Goal: Check status: Check status

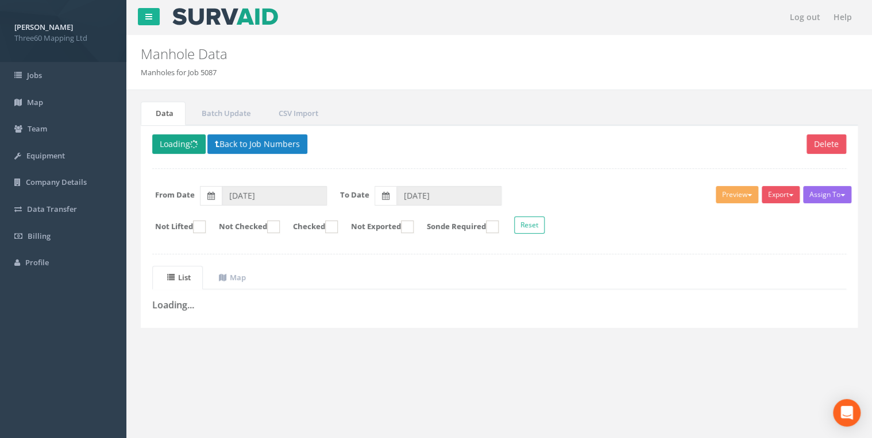
click at [173, 140] on button "Loading" at bounding box center [178, 144] width 53 height 20
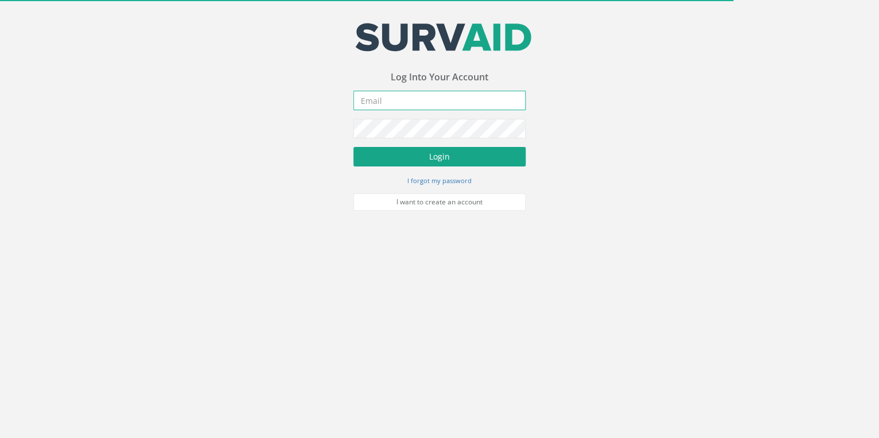
type input "[EMAIL_ADDRESS][DOMAIN_NAME]"
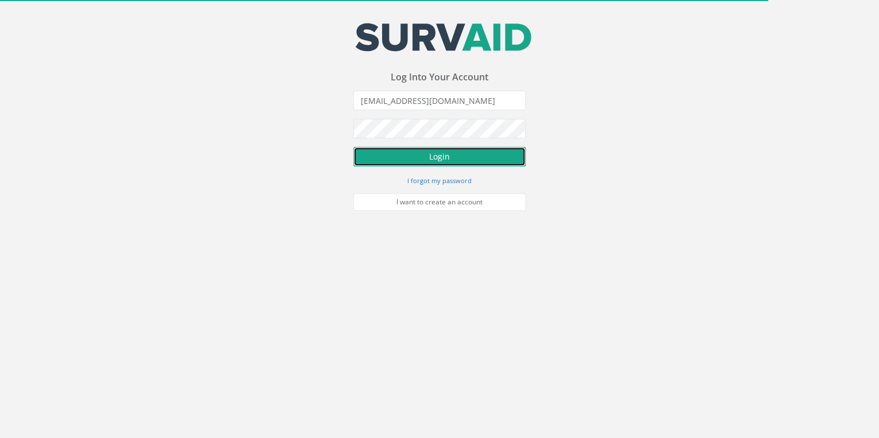
click at [449, 149] on button "Login" at bounding box center [439, 157] width 172 height 20
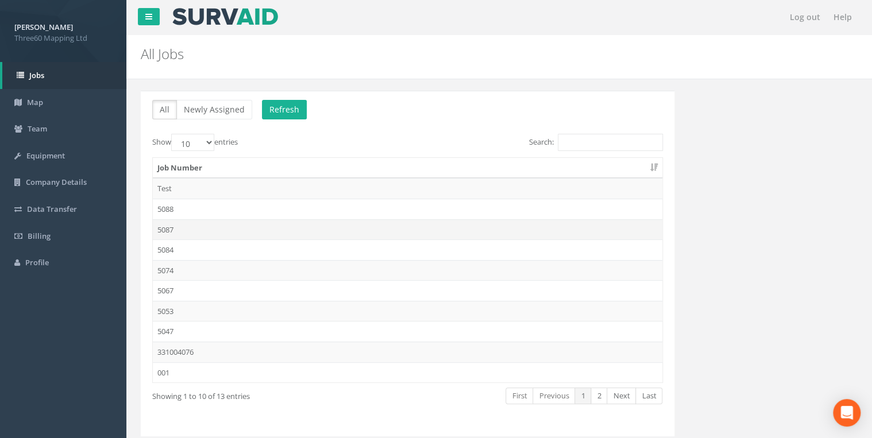
click at [172, 223] on td "5087" at bounding box center [408, 229] width 510 height 21
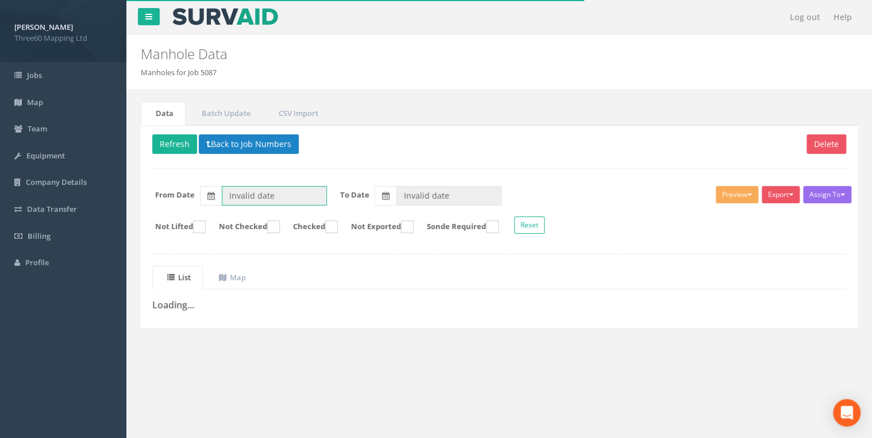
click at [307, 194] on input "Invalid date" at bounding box center [274, 196] width 105 height 20
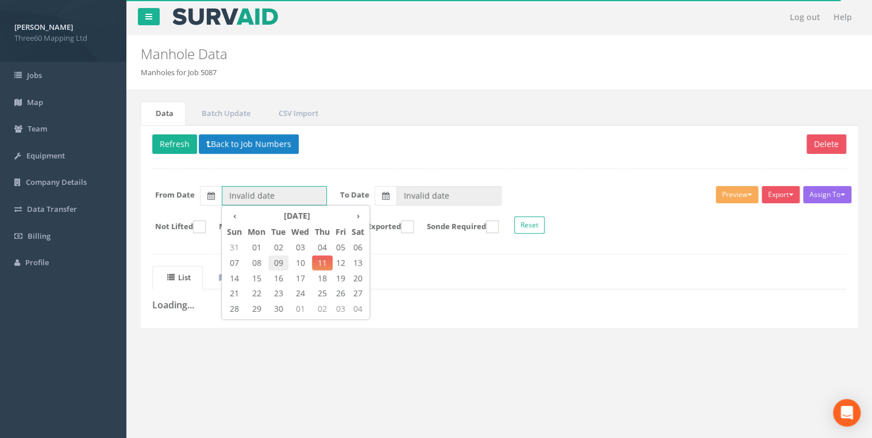
click at [281, 260] on span "09" at bounding box center [278, 263] width 20 height 15
type input "[DATE]"
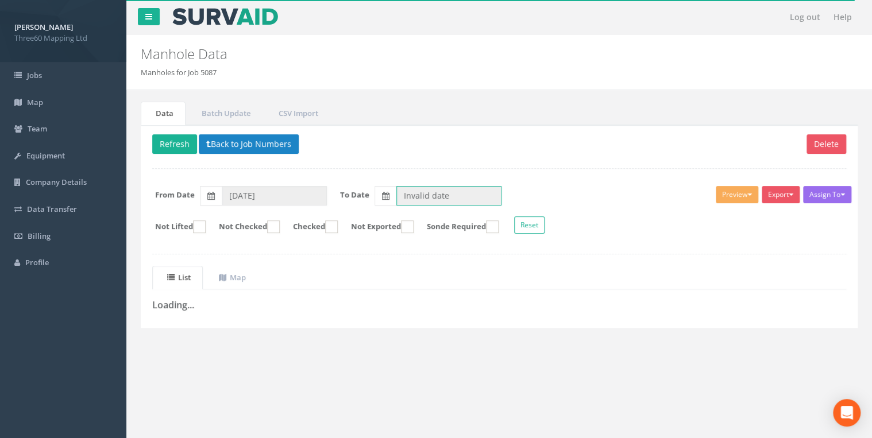
click at [416, 194] on input "Invalid date" at bounding box center [448, 196] width 105 height 20
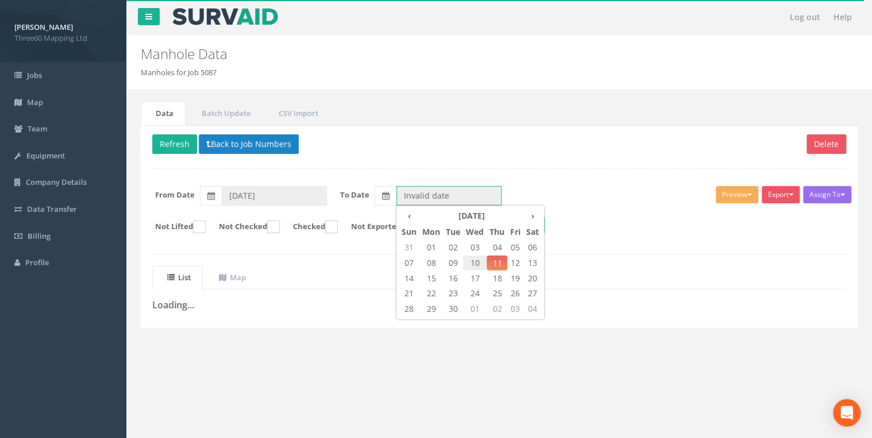
click at [480, 262] on span "10" at bounding box center [475, 263] width 24 height 15
type input "[DATE]"
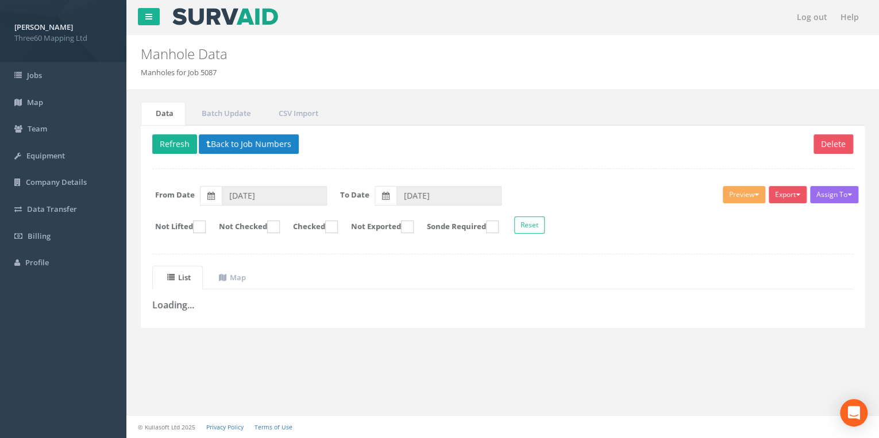
click at [345, 45] on div "Manhole Data Manholes for Job 5087" at bounding box center [441, 56] width 618 height 43
